Goal: Task Accomplishment & Management: Manage account settings

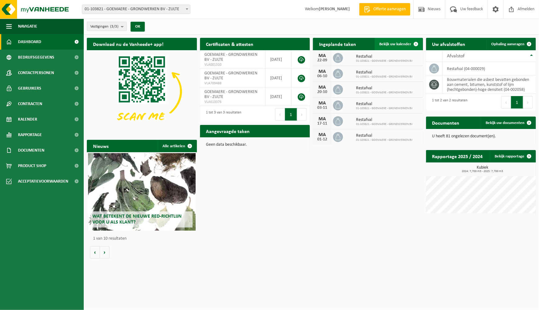
click at [409, 42] on span "Bekijk uw kalender" at bounding box center [395, 44] width 32 height 4
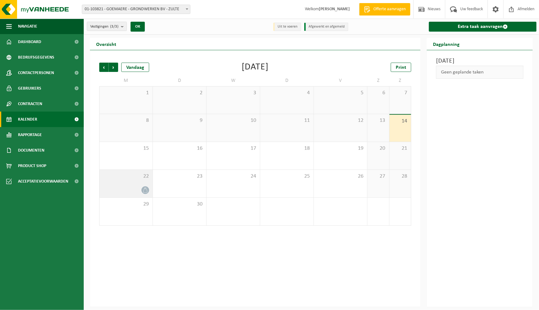
click at [144, 187] on span at bounding box center [145, 190] width 8 height 8
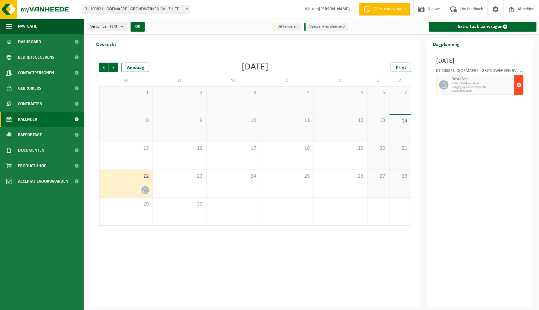
click at [519, 85] on span "button" at bounding box center [518, 85] width 5 height 12
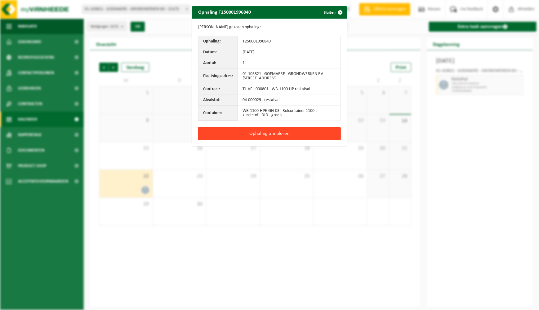
click at [266, 134] on button "Ophaling annuleren" at bounding box center [269, 133] width 143 height 13
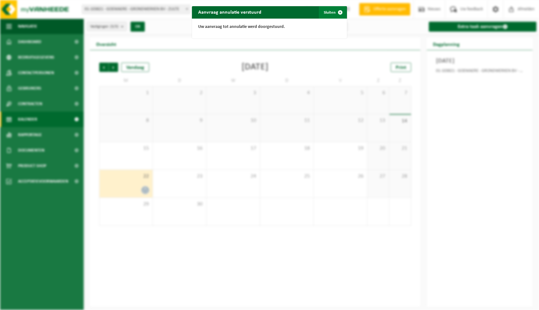
click at [338, 11] on span "button" at bounding box center [340, 12] width 12 height 12
